Goal: Task Accomplishment & Management: Use online tool/utility

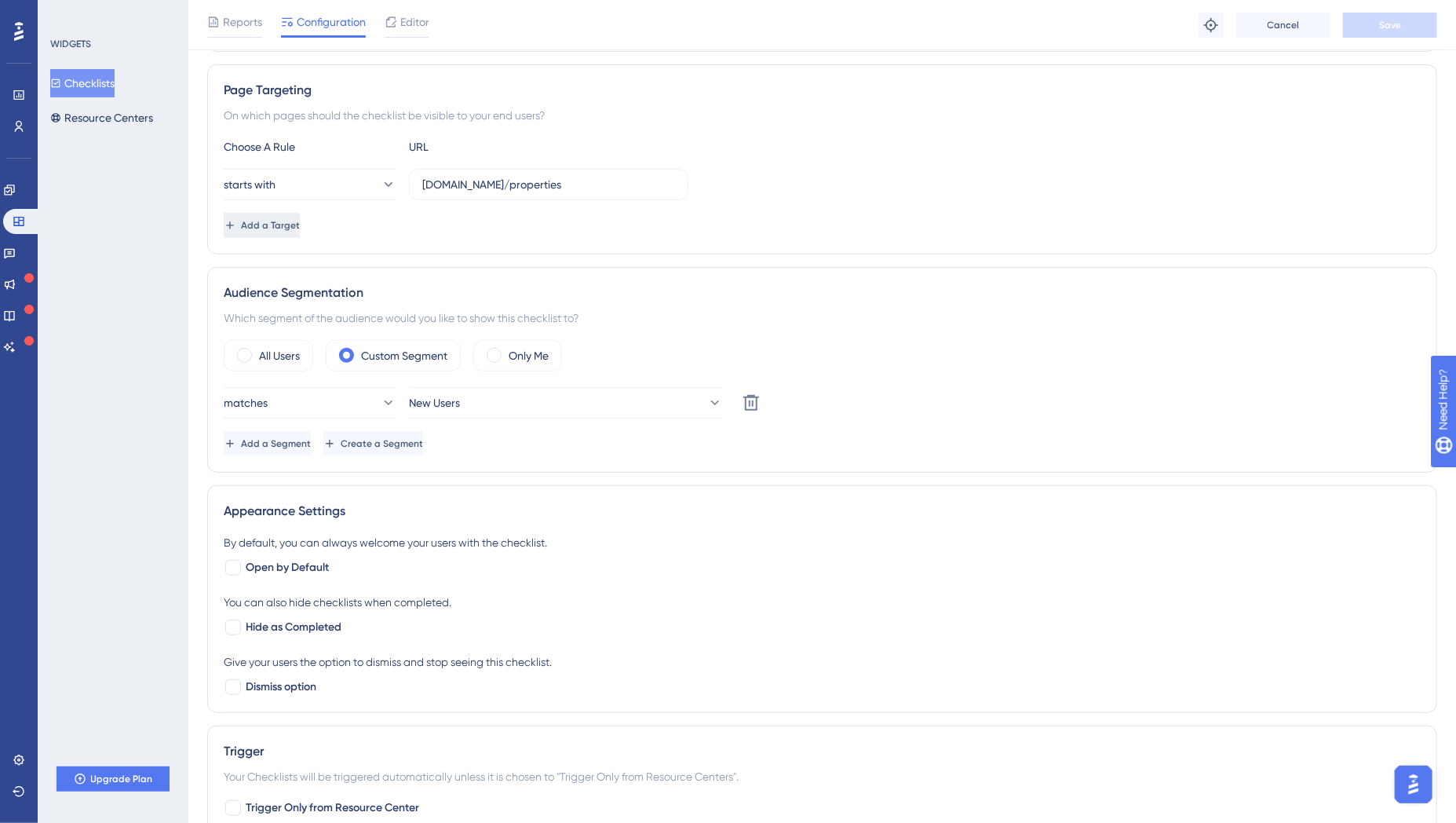
click at [300, 233] on button "Add a Target" at bounding box center [262, 225] width 77 height 25
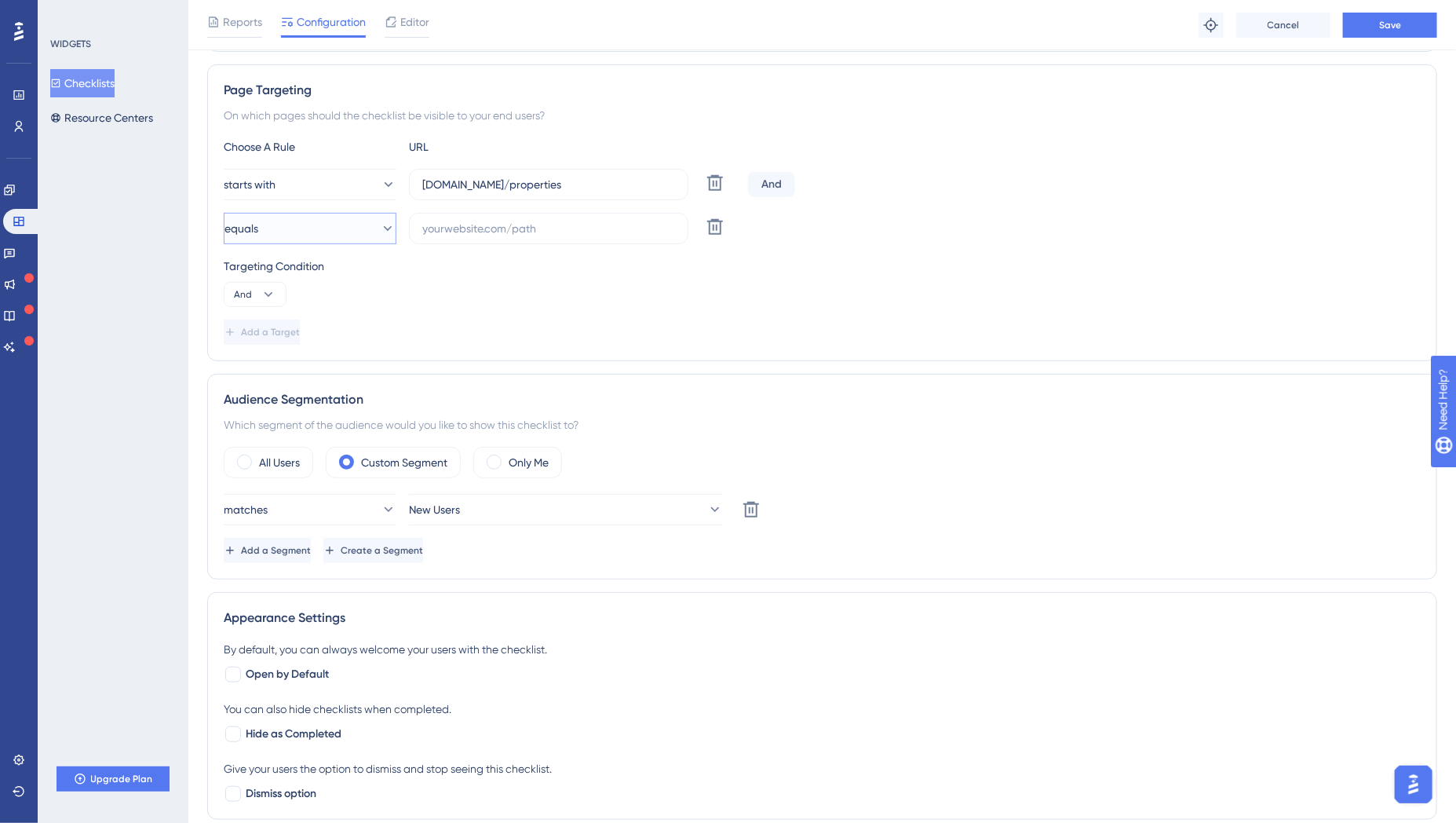
click at [363, 230] on button "equals" at bounding box center [310, 229] width 173 height 31
click at [475, 324] on div "Add a Target" at bounding box center [823, 331] width 1198 height 25
click at [711, 234] on icon at bounding box center [715, 227] width 18 height 18
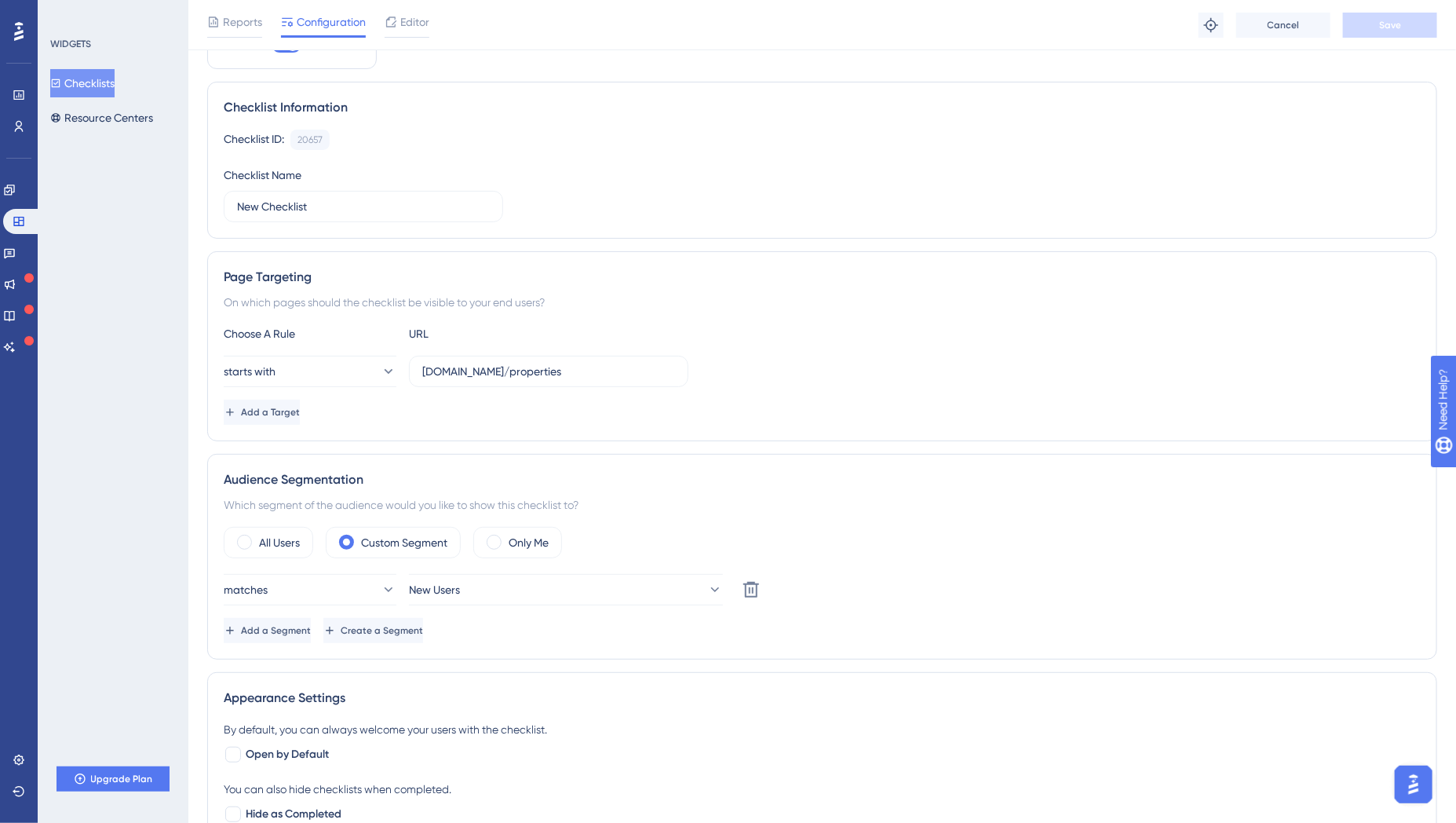
scroll to position [149, 0]
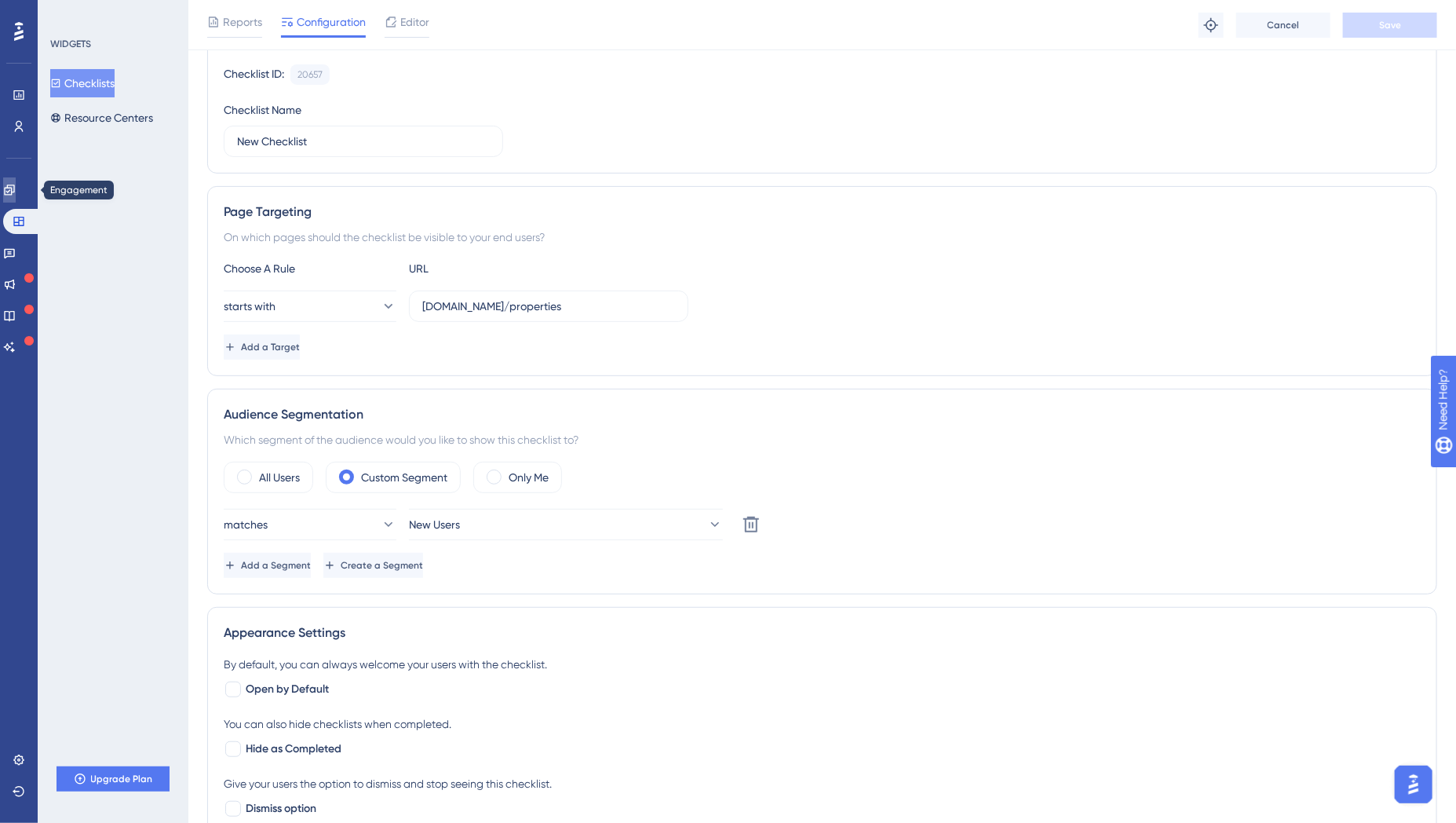
click at [14, 190] on icon at bounding box center [8, 189] width 10 height 10
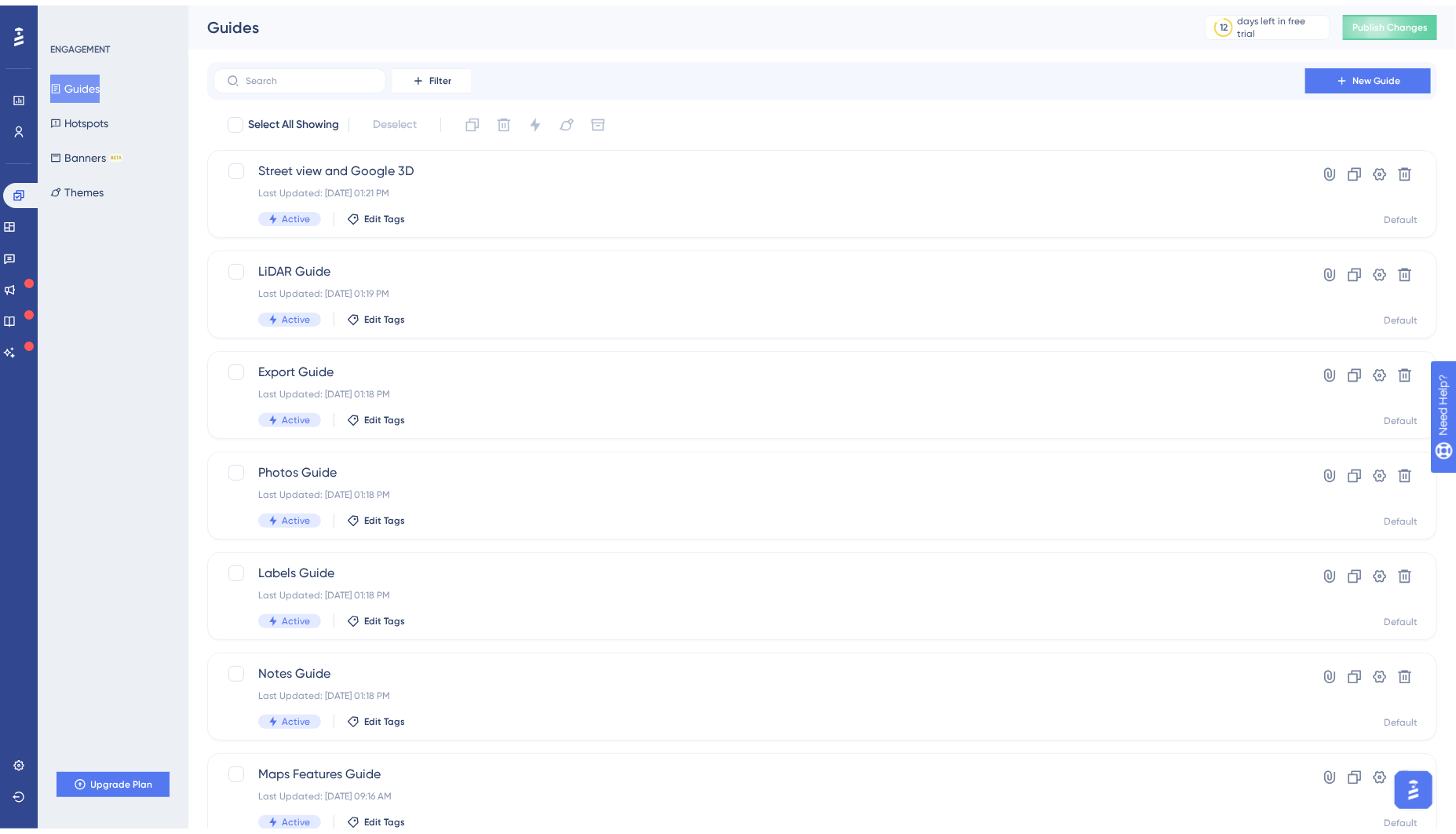
scroll to position [152, 0]
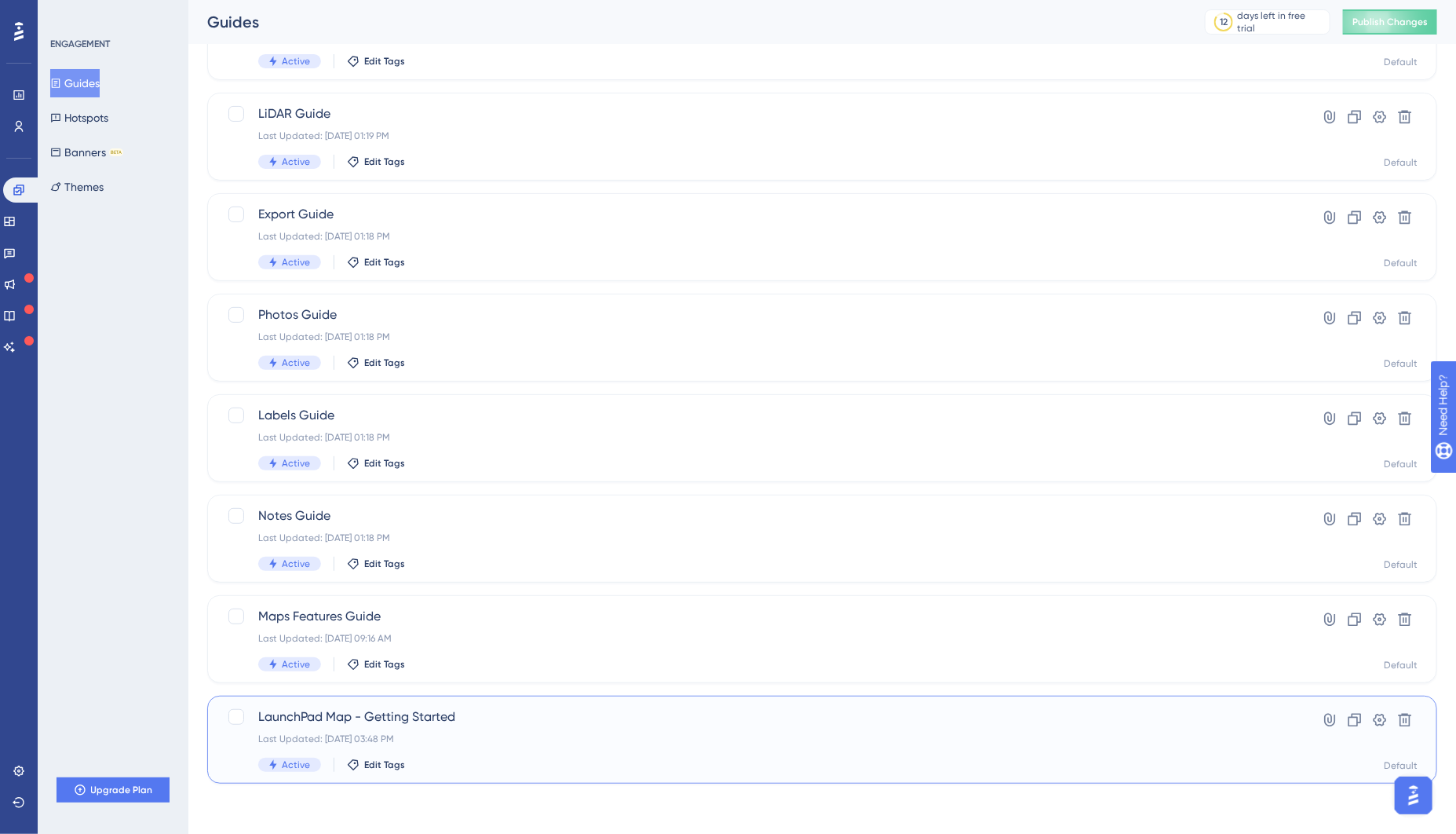
click at [522, 755] on div "LaunchPad Map - Getting Started Last Updated: [DATE] 03:48 PM Active Edit Tags" at bounding box center [759, 740] width 1003 height 65
